Goal: Information Seeking & Learning: Learn about a topic

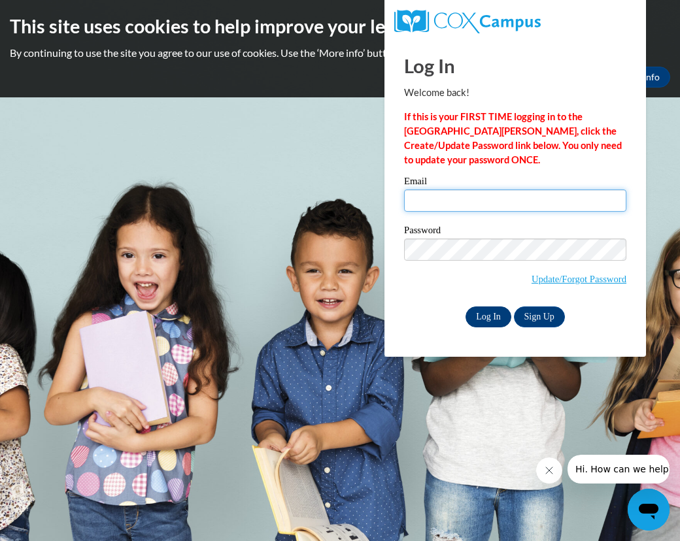
type input "[EMAIL_ADDRESS][DOMAIN_NAME]"
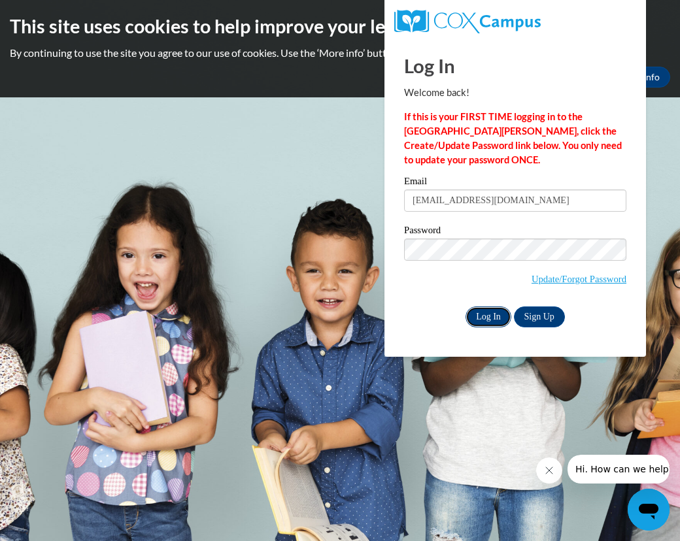
click at [487, 315] on input "Log In" at bounding box center [488, 317] width 46 height 21
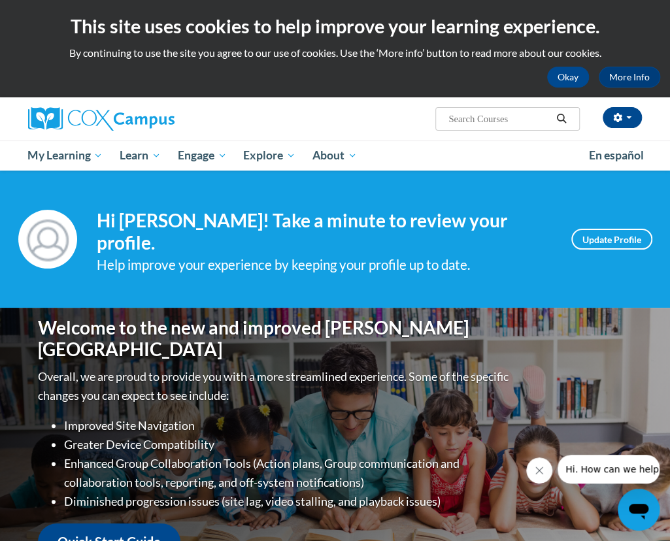
click at [520, 118] on input "Search..." at bounding box center [499, 119] width 105 height 16
type input "Rhyme with me"
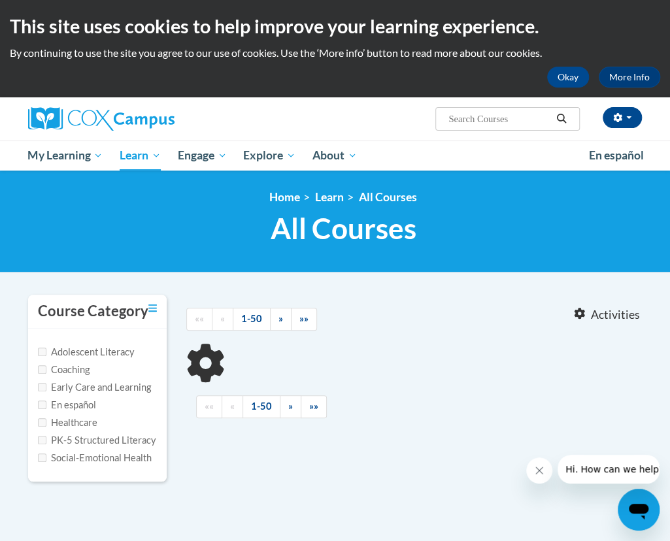
type input "Rhyme with me"
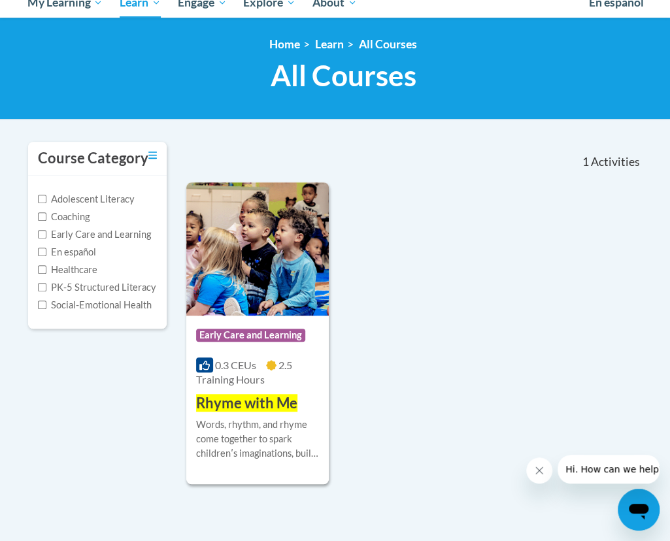
scroll to position [152, 0]
